Goal: Information Seeking & Learning: Find specific fact

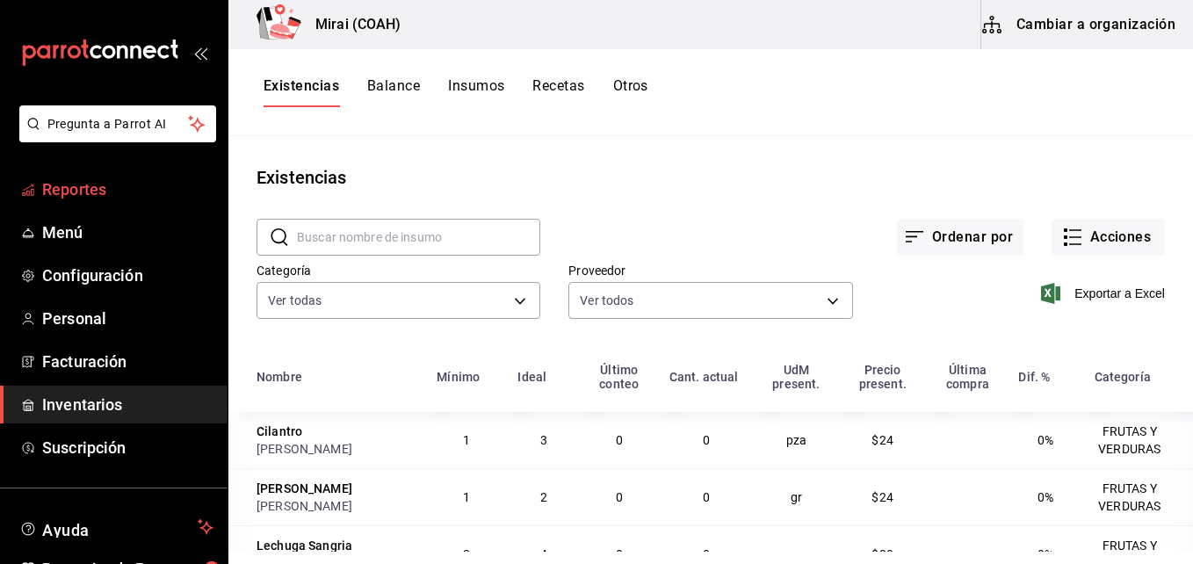
click at [170, 188] on span "Reportes" at bounding box center [127, 189] width 171 height 24
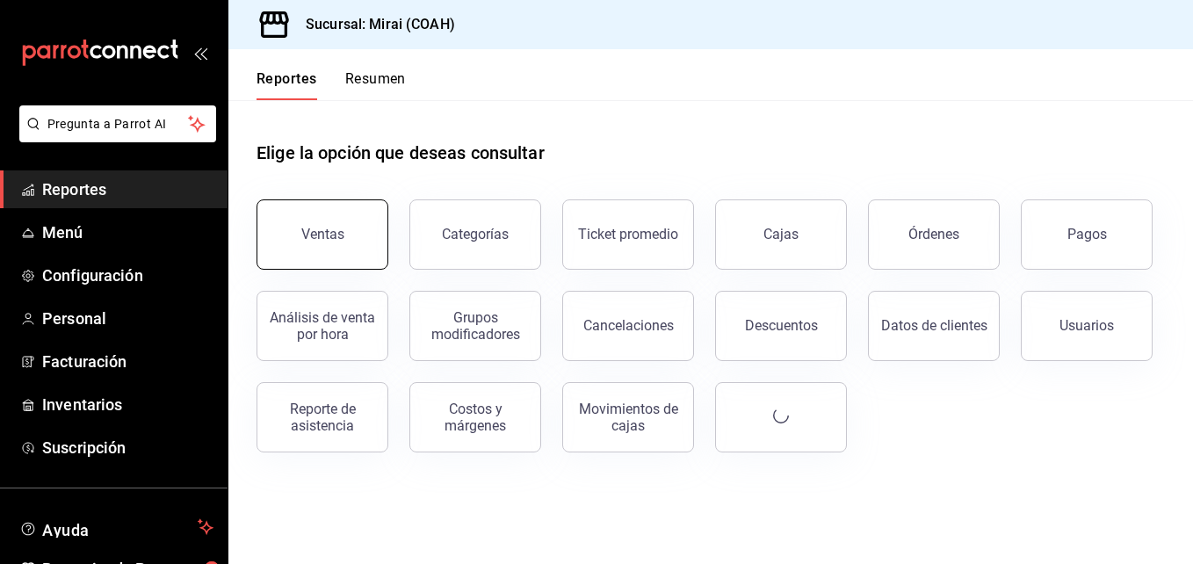
click at [352, 230] on button "Ventas" at bounding box center [322, 234] width 132 height 70
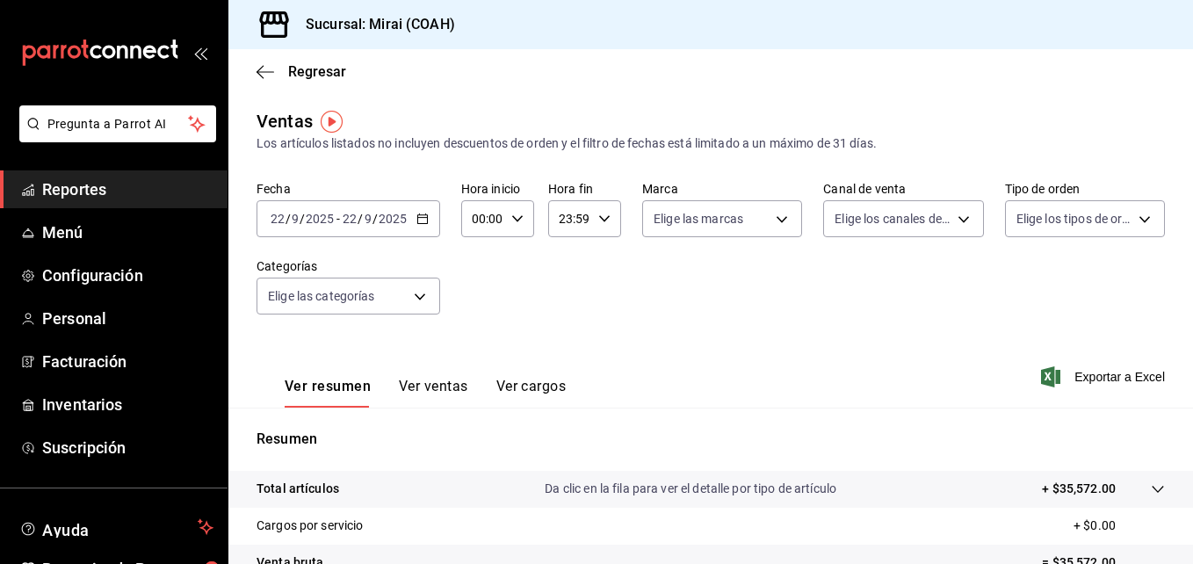
click at [425, 222] on icon "button" at bounding box center [422, 219] width 12 height 12
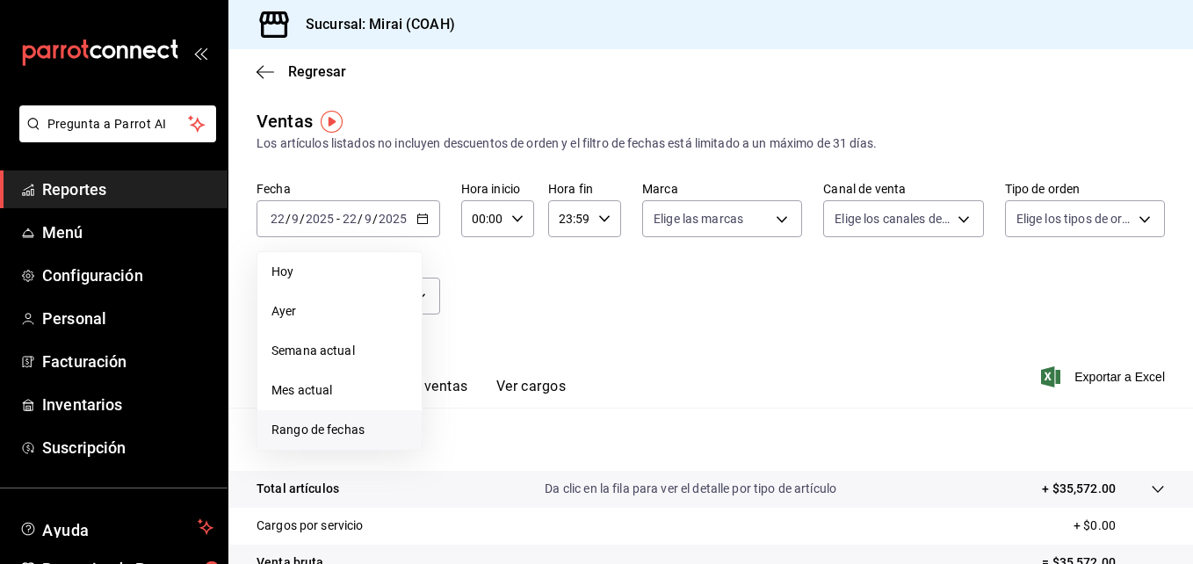
click at [349, 432] on span "Rango de fechas" at bounding box center [339, 430] width 136 height 18
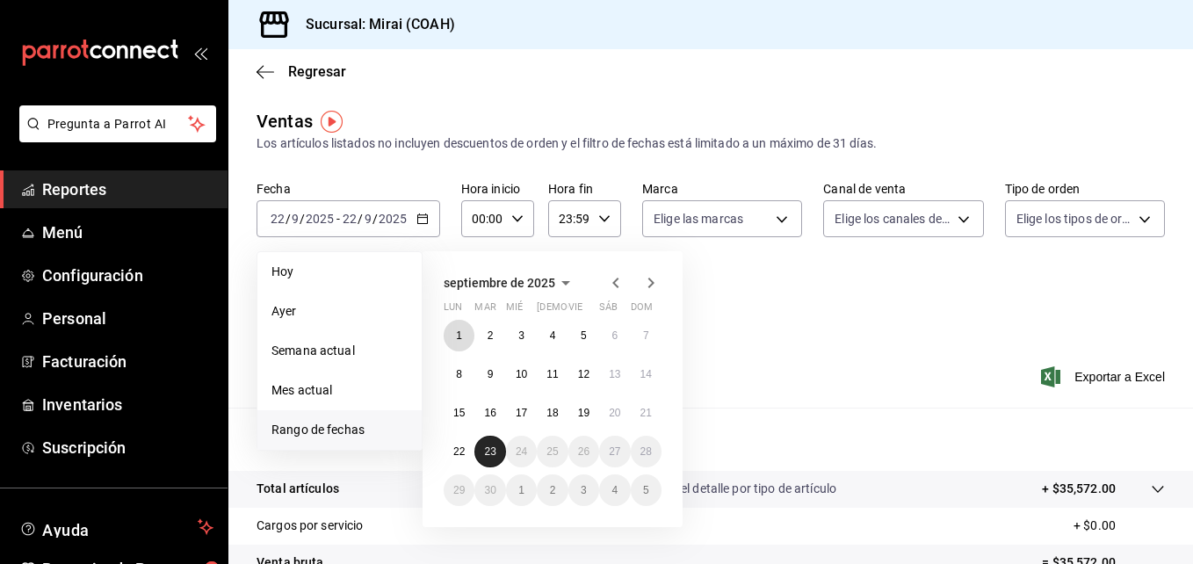
drag, startPoint x: 457, startPoint y: 338, endPoint x: 490, endPoint y: 449, distance: 115.6
click at [490, 449] on div "1 2 3 4 5 6 7 8 9 10 11 12 13 14 15 16 17 18 19 20 21 22 23 24 25 26 27 28 29 3…" at bounding box center [553, 413] width 218 height 186
click at [490, 449] on abbr "23" at bounding box center [489, 451] width 11 height 12
click at [322, 432] on span "Rango de fechas" at bounding box center [339, 430] width 136 height 18
click at [462, 336] on abbr "1" at bounding box center [459, 335] width 6 height 12
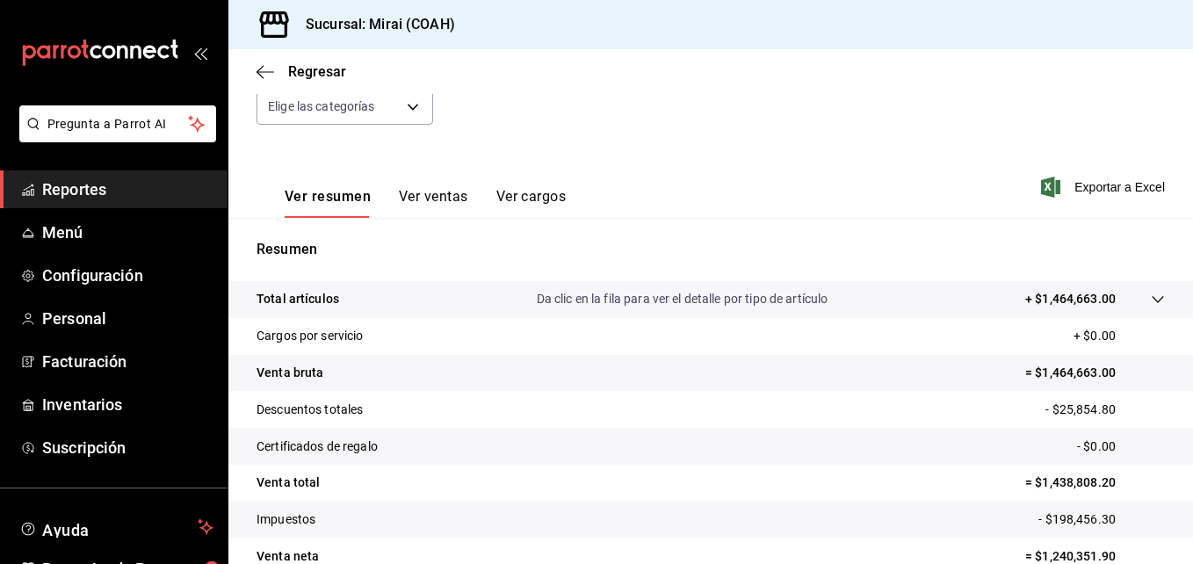
scroll to position [278, 0]
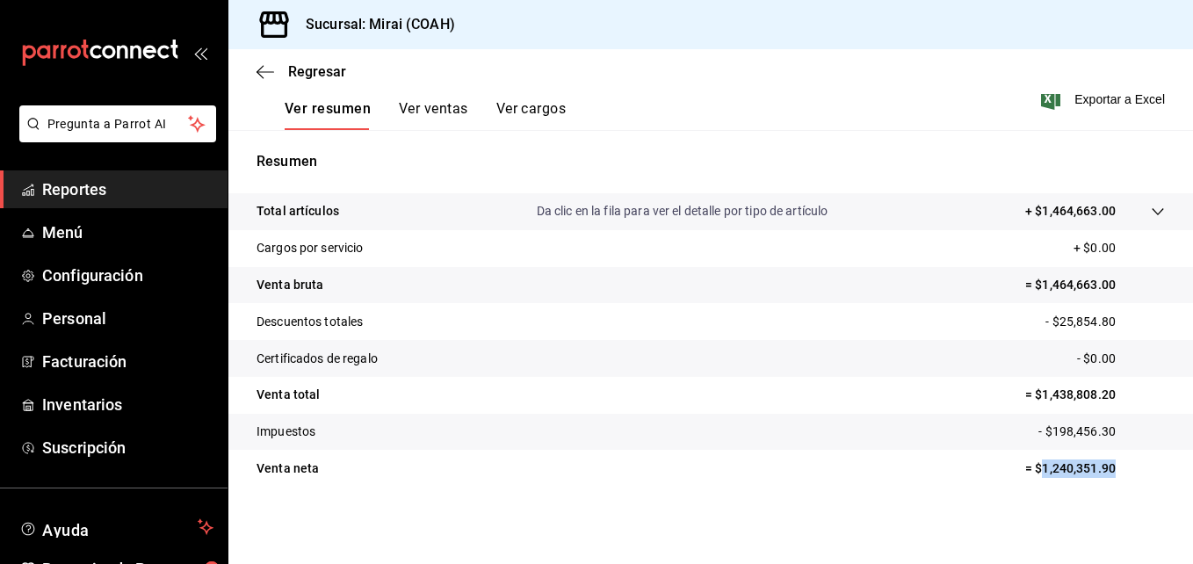
drag, startPoint x: 1029, startPoint y: 469, endPoint x: 1112, endPoint y: 472, distance: 83.5
click at [1112, 472] on p "= $1,240,351.90" at bounding box center [1095, 468] width 140 height 18
copy p "1,240,351.90"
